Goal: Task Accomplishment & Management: Use online tool/utility

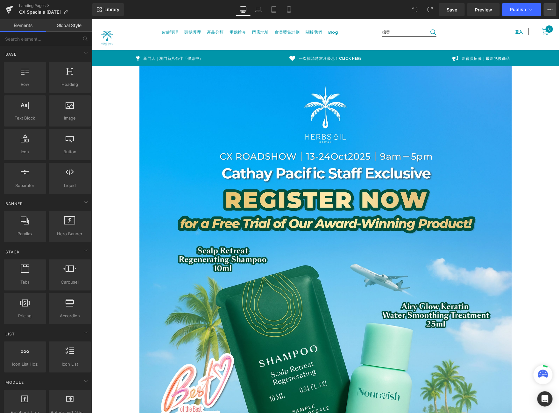
click at [545, 12] on button "View Live Page View with current Template Save Template to Library Schedule Pub…" at bounding box center [550, 9] width 13 height 13
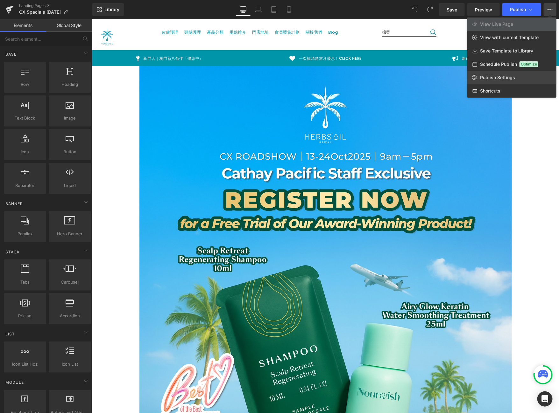
click at [499, 75] on span "Publish Settings" at bounding box center [497, 78] width 35 height 6
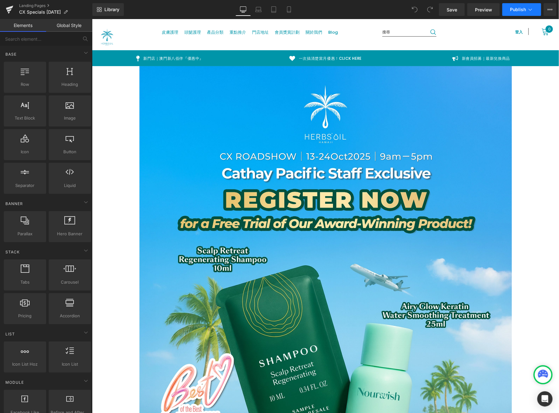
click at [519, 7] on span "Publish" at bounding box center [518, 9] width 16 height 5
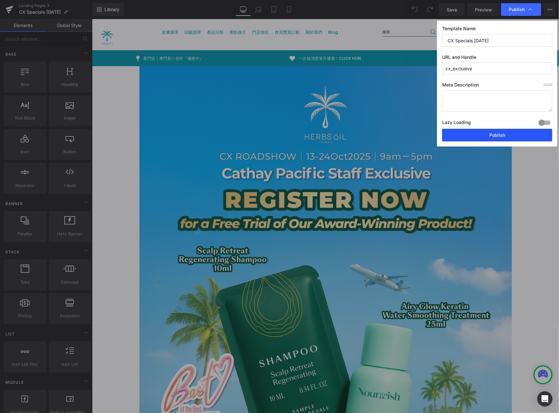
click at [503, 141] on button "Publish" at bounding box center [497, 135] width 110 height 13
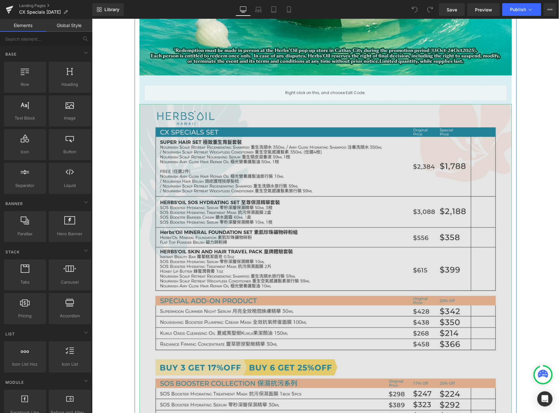
scroll to position [440, 0]
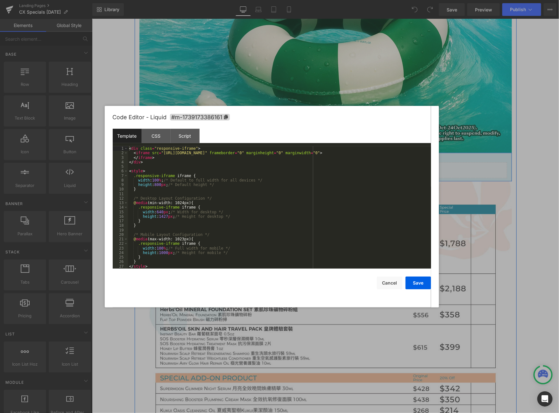
click at [333, 165] on div "Liquid" at bounding box center [325, 170] width 363 height 16
drag, startPoint x: 163, startPoint y: 154, endPoint x: 214, endPoint y: 153, distance: 50.6
click at [214, 153] on div "< div class = "responsive-iframe" > < iframe src = "[URL][DOMAIN_NAME]" framebo…" at bounding box center [279, 211] width 303 height 131
click at [393, 282] on button "Cancel" at bounding box center [389, 283] width 25 height 13
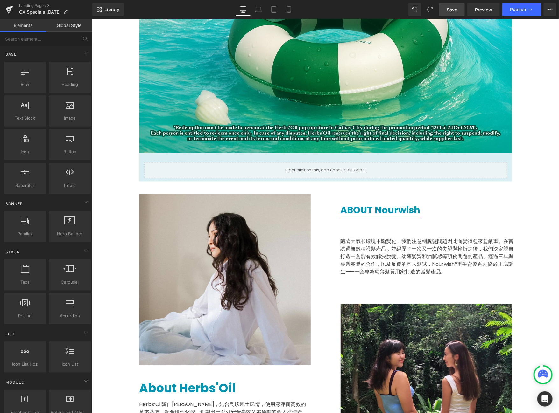
click at [460, 7] on link "Save" at bounding box center [452, 9] width 26 height 13
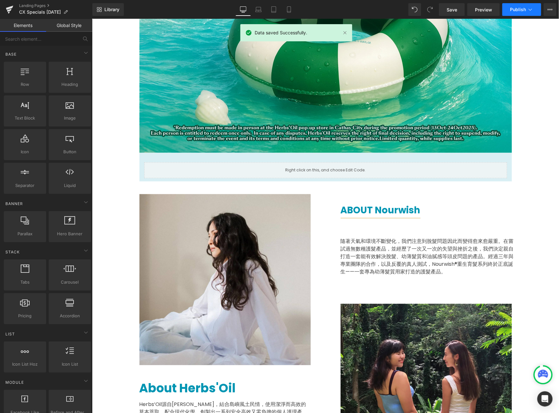
click at [509, 8] on button "Publish" at bounding box center [521, 9] width 39 height 13
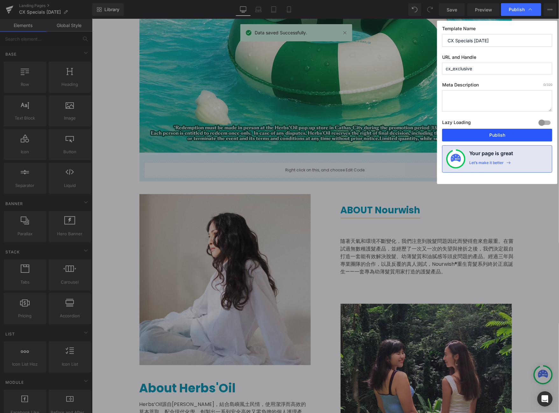
click at [508, 140] on button "Publish" at bounding box center [497, 135] width 110 height 13
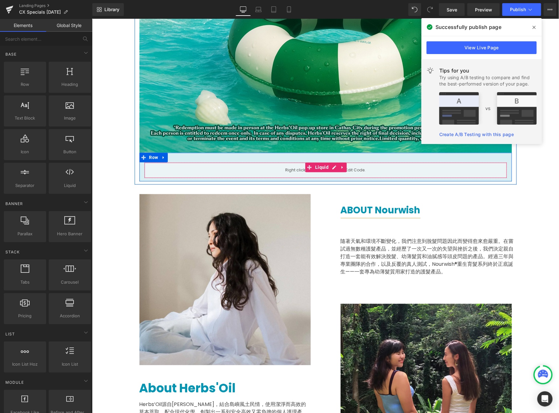
click at [320, 168] on li "Liquid" at bounding box center [317, 168] width 25 height 10
click at [330, 169] on link at bounding box center [334, 168] width 8 height 10
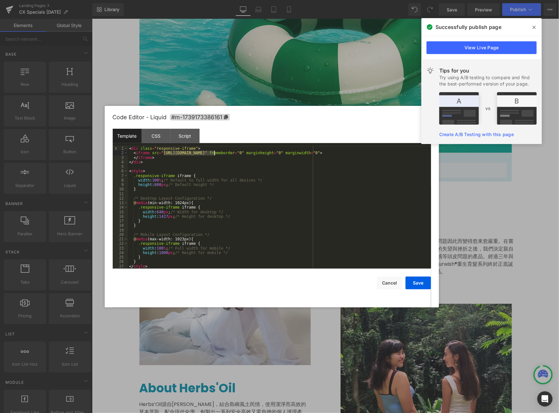
drag, startPoint x: 164, startPoint y: 153, endPoint x: 213, endPoint y: 152, distance: 49.7
click at [213, 152] on div "< div class = "responsive-iframe" > < iframe src = "[URL][DOMAIN_NAME]" framebo…" at bounding box center [279, 211] width 303 height 131
click at [417, 283] on button "Save" at bounding box center [417, 283] width 25 height 13
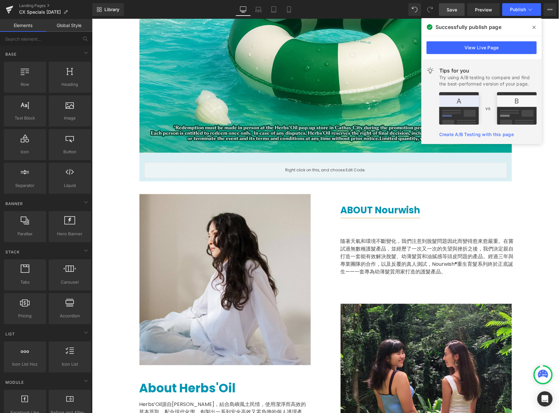
click at [451, 9] on span "Save" at bounding box center [452, 9] width 11 height 7
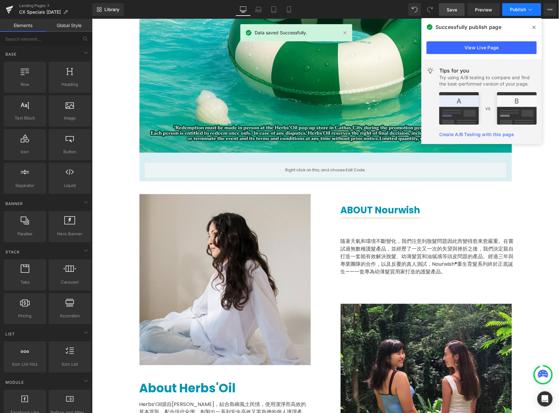
click at [523, 11] on span "Publish" at bounding box center [518, 9] width 16 height 5
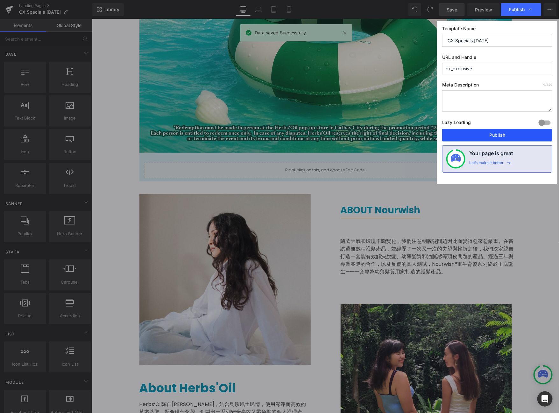
click at [487, 132] on button "Publish" at bounding box center [497, 135] width 110 height 13
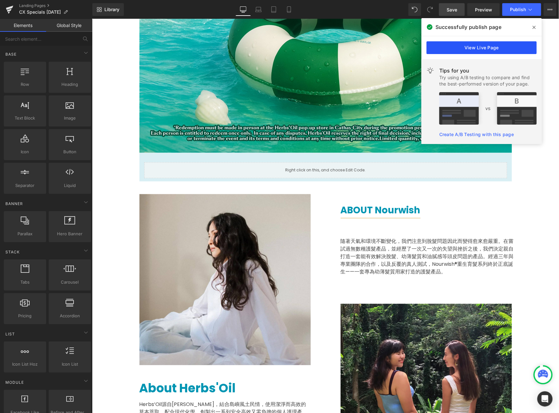
click at [507, 51] on link "View Live Page" at bounding box center [481, 47] width 110 height 13
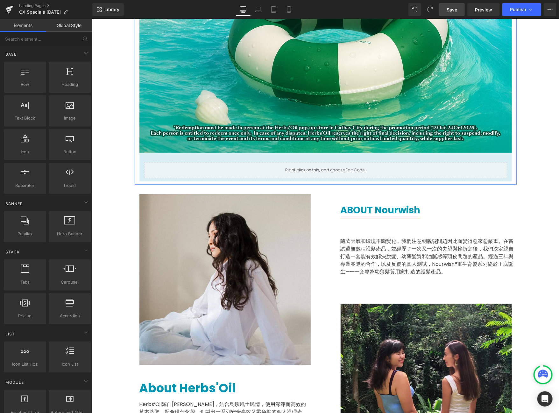
click at [92, 19] on div at bounding box center [92, 19] width 0 height 0
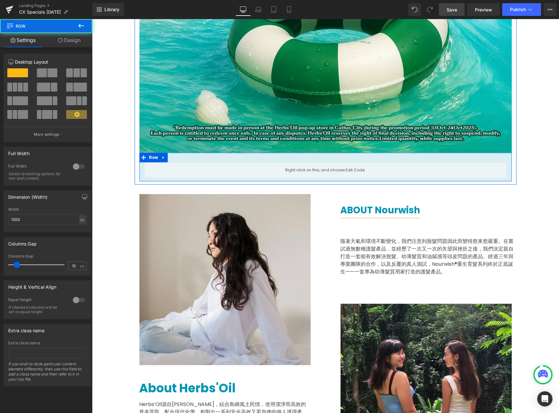
click at [360, 158] on div "Liquid Row" at bounding box center [325, 167] width 372 height 29
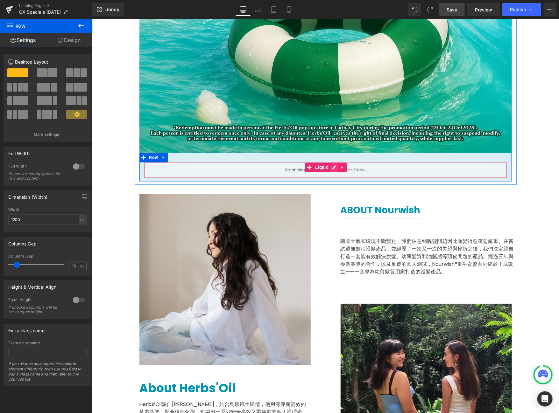
click at [332, 169] on icon at bounding box center [334, 167] width 4 height 5
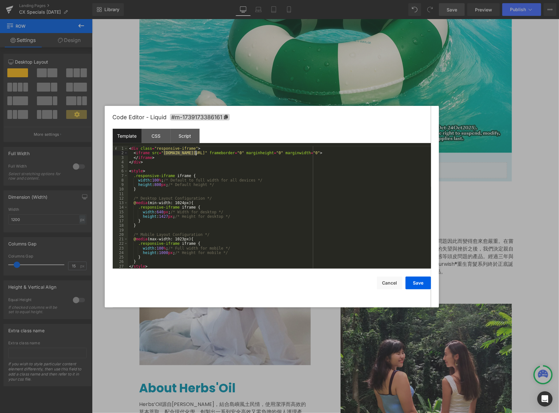
drag, startPoint x: 164, startPoint y: 155, endPoint x: 195, endPoint y: 153, distance: 31.6
click at [195, 153] on div "< div class = "responsive-iframe" > < iframe src = "[DOMAIN_NAME][URL]" framebo…" at bounding box center [279, 211] width 303 height 131
click at [233, 244] on div "< div class = "responsive-iframe" > < iframe src = "[URL][DOMAIN_NAME]" framebo…" at bounding box center [279, 211] width 303 height 131
click at [423, 280] on button "Save" at bounding box center [417, 283] width 25 height 13
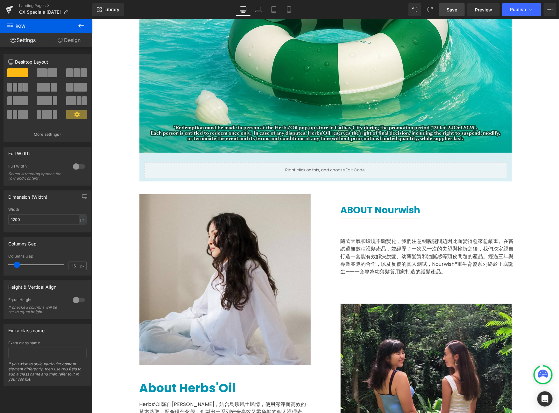
click at [453, 8] on span "Save" at bounding box center [452, 9] width 11 height 7
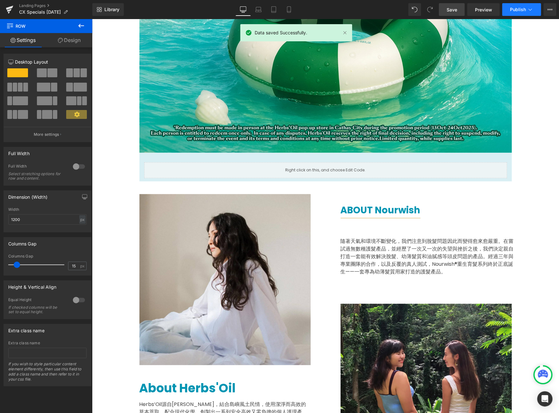
click at [515, 7] on span "Publish" at bounding box center [518, 9] width 16 height 5
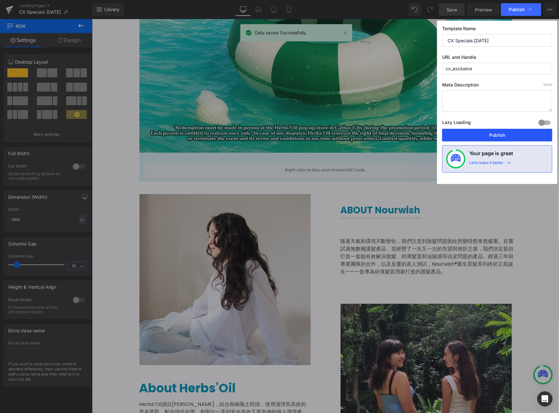
click at [486, 136] on button "Publish" at bounding box center [497, 135] width 110 height 13
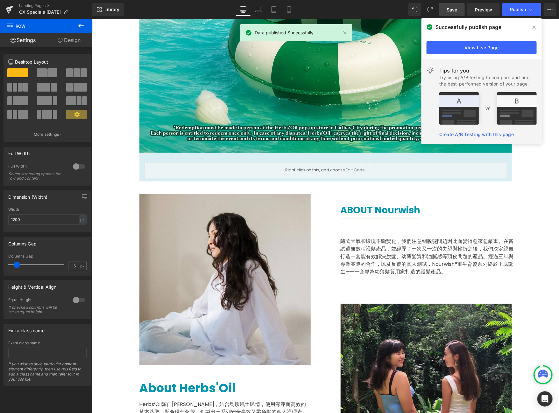
click at [473, 39] on div "View Live Page" at bounding box center [481, 47] width 120 height 23
click at [474, 43] on link "View Live Page" at bounding box center [481, 47] width 110 height 13
